Goal: Transaction & Acquisition: Purchase product/service

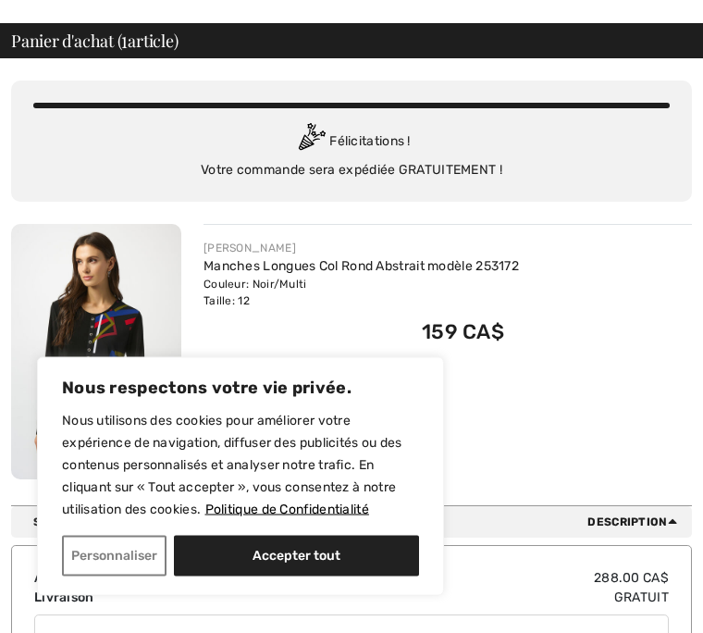
scroll to position [60, 0]
click at [320, 552] on button "Accepter tout" at bounding box center [296, 556] width 245 height 41
checkbox input "true"
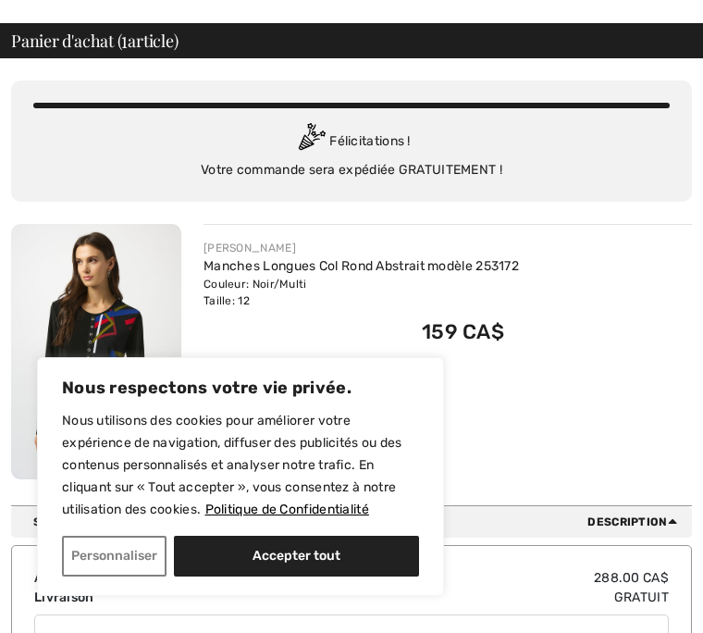
checkbox input "true"
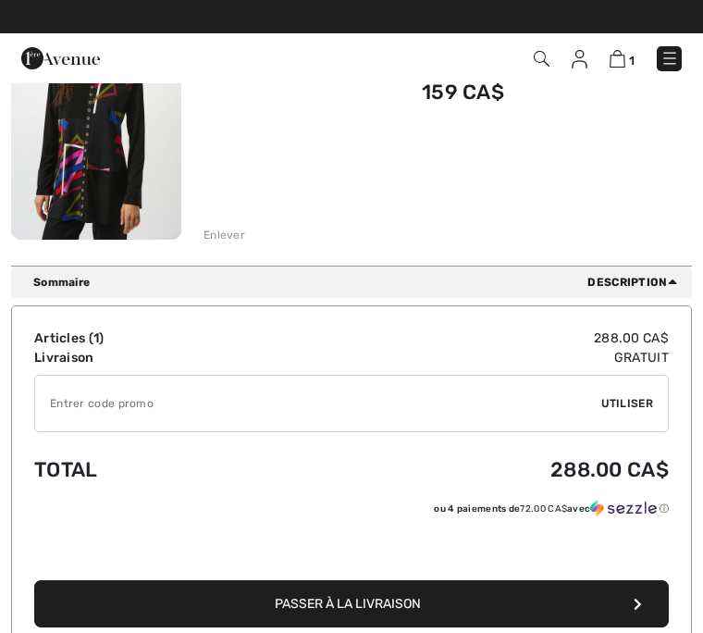
scroll to position [297, 0]
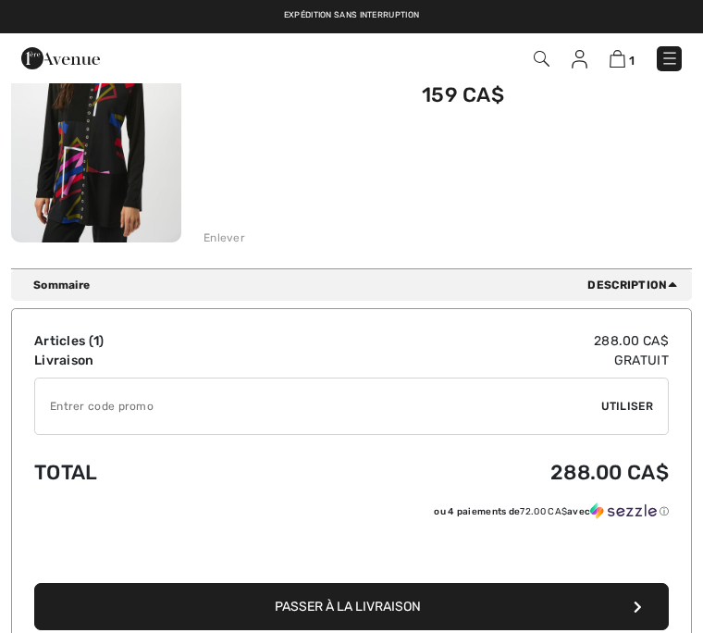
click at [233, 246] on div "Vous n'êtes qu'à 0.00 CA$ de la LIVRAISON GRATUITE! Continuer à magasiner > Fél…" at bounding box center [351, 44] width 681 height 447
click at [242, 231] on div "Enlever" at bounding box center [225, 237] width 42 height 17
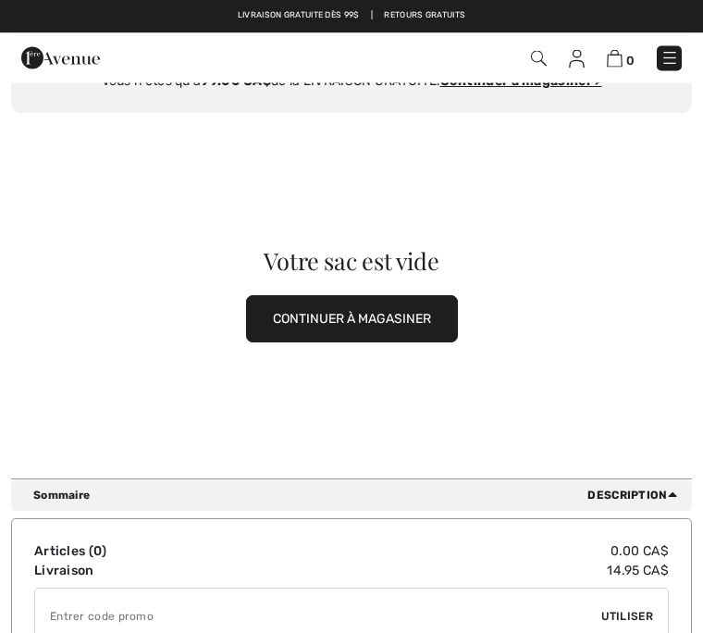
scroll to position [0, 0]
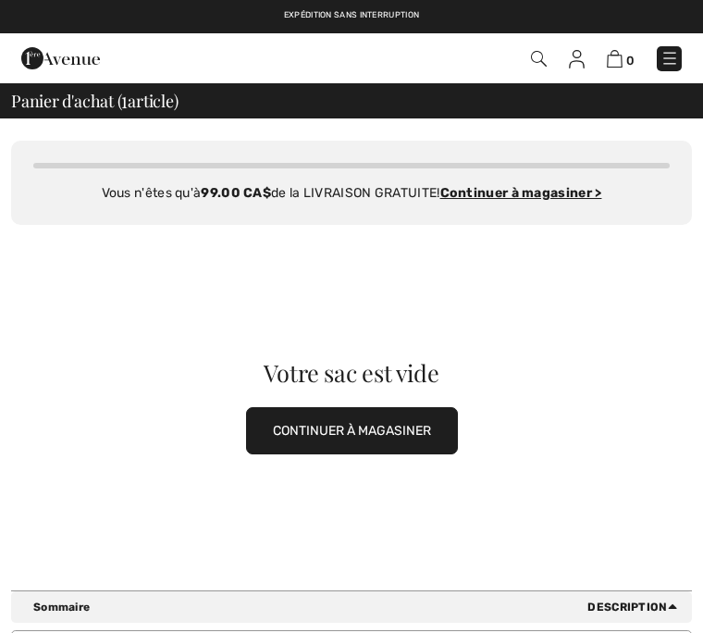
click at [620, 55] on img at bounding box center [615, 59] width 16 height 18
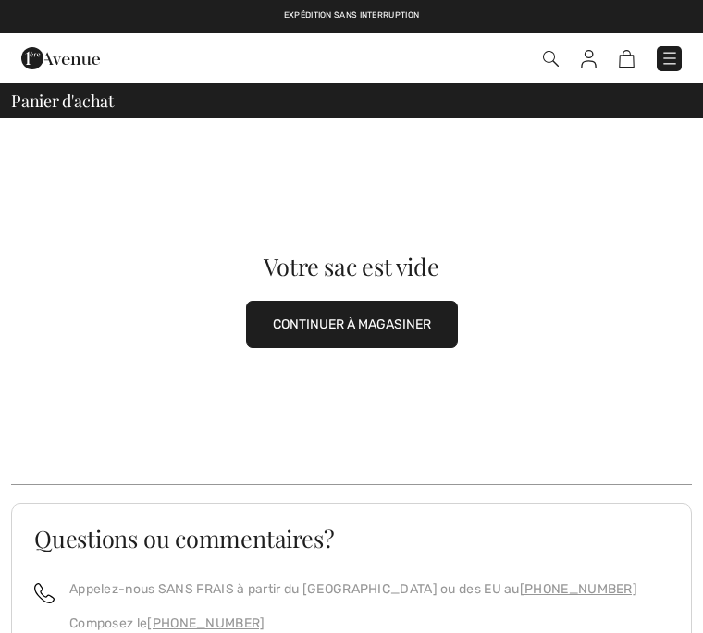
click at [619, 66] on img at bounding box center [627, 59] width 16 height 18
